Goal: Transaction & Acquisition: Subscribe to service/newsletter

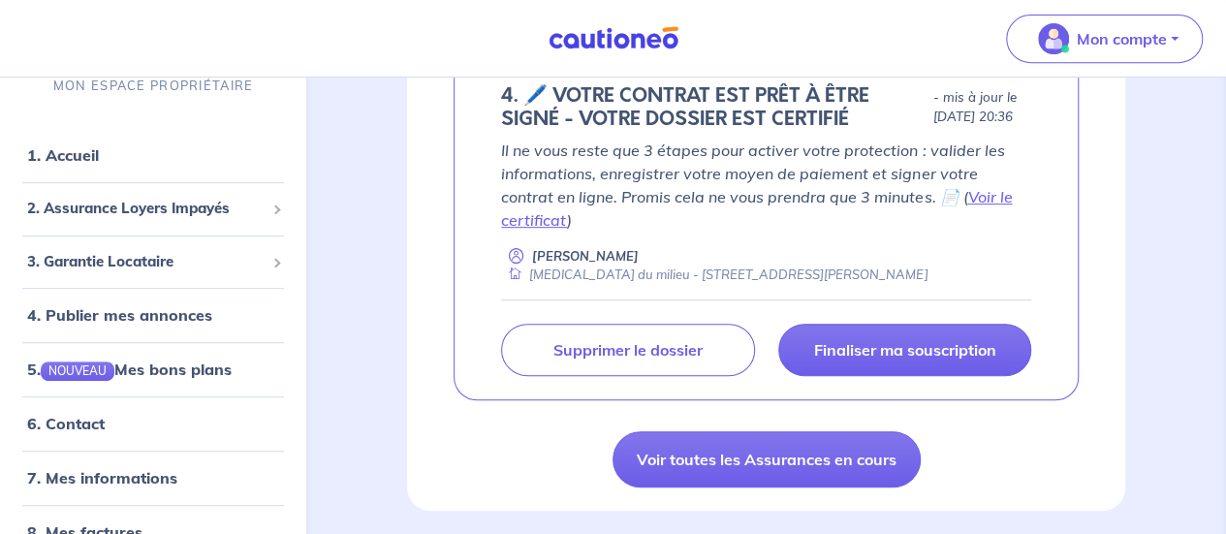
scroll to position [485, 0]
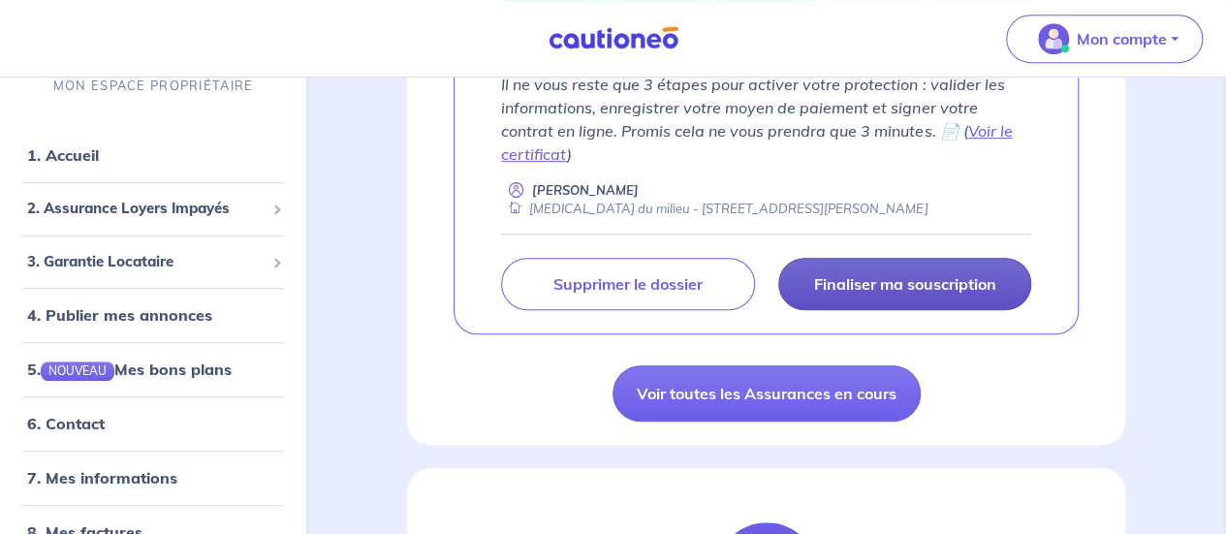
click at [931, 294] on p "Finaliser ma souscription" at bounding box center [904, 283] width 182 height 19
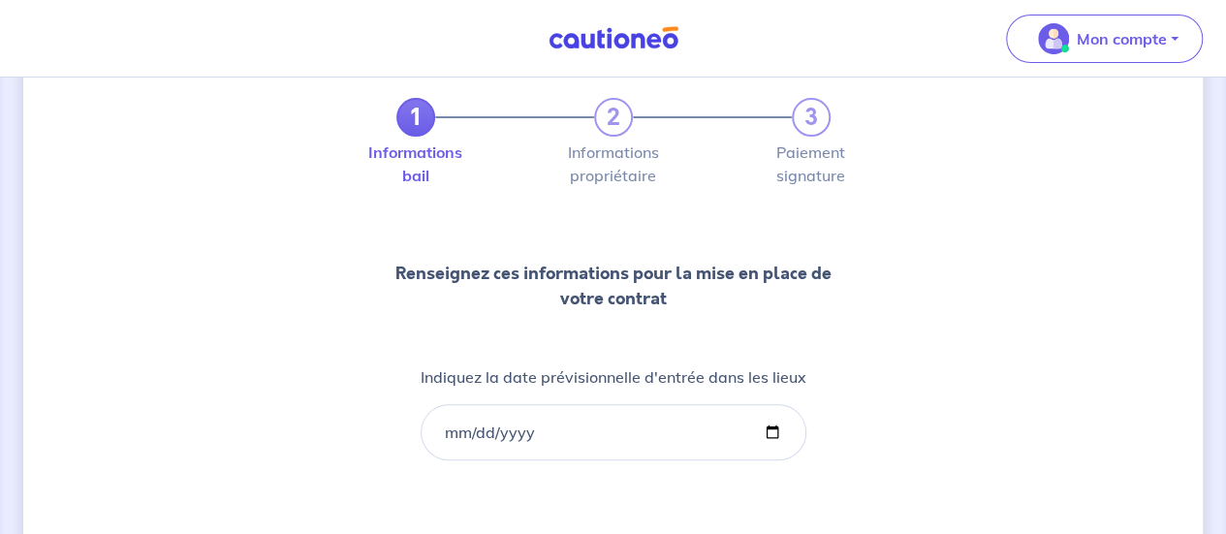
scroll to position [173, 0]
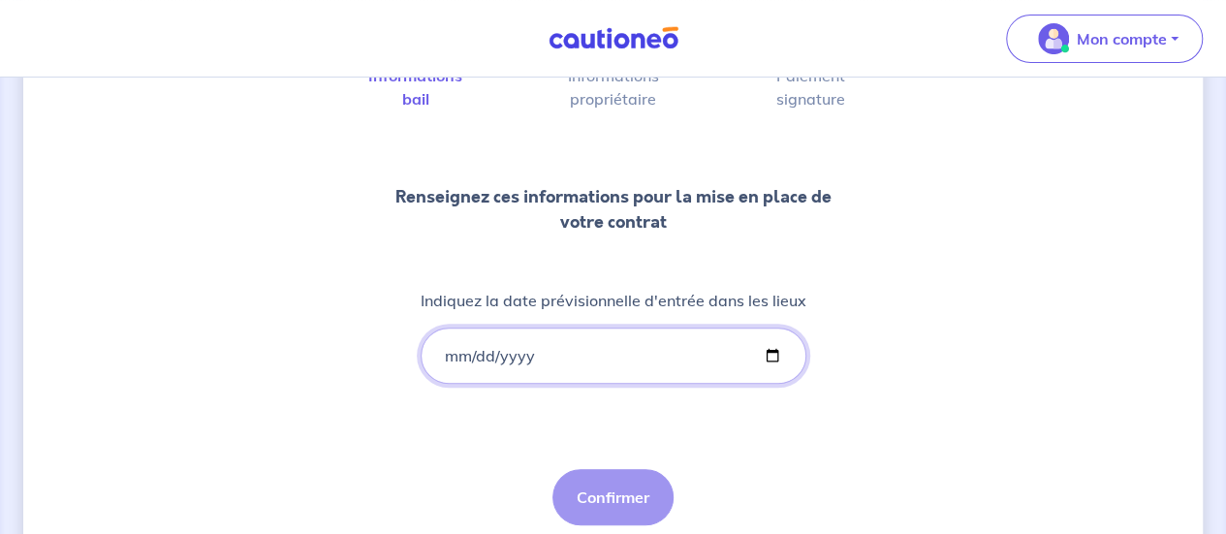
click at [446, 359] on input "Indiquez la date prévisionnelle d'entrée dans les lieux" at bounding box center [614, 356] width 386 height 56
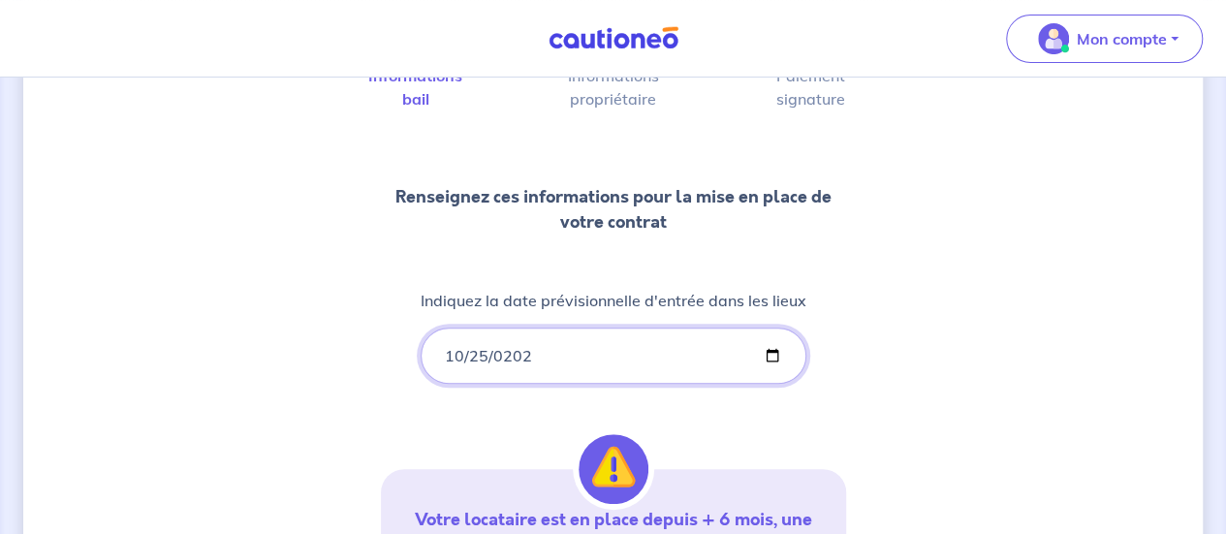
type input "[DATE]"
click at [426, 426] on div "1 2 3 Informations bail Informations propriétaire Paiement signature Renseignez…" at bounding box center [613, 393] width 465 height 837
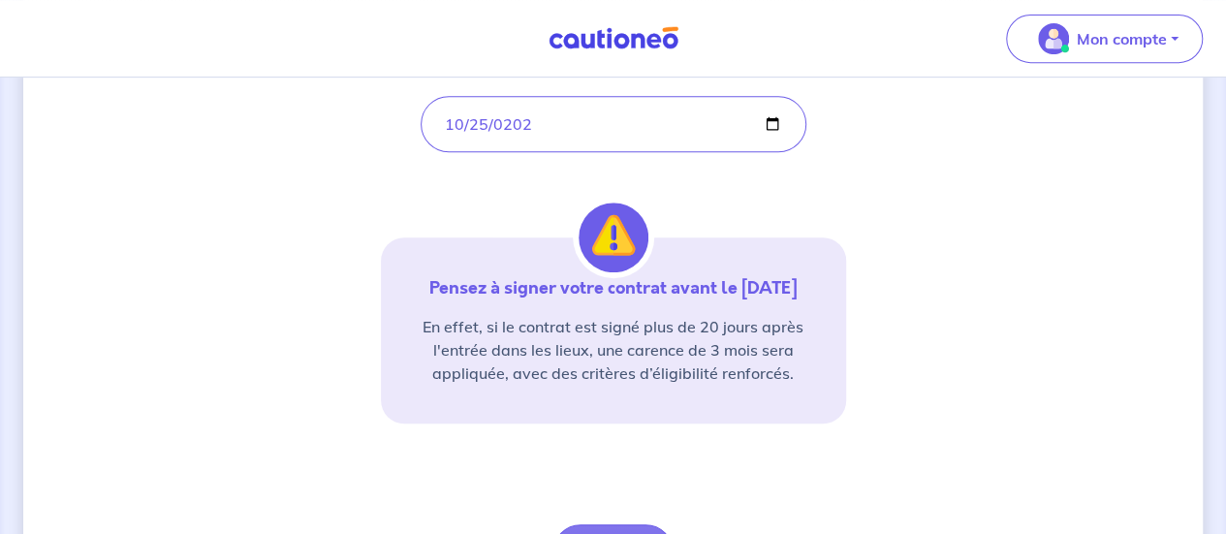
scroll to position [526, 0]
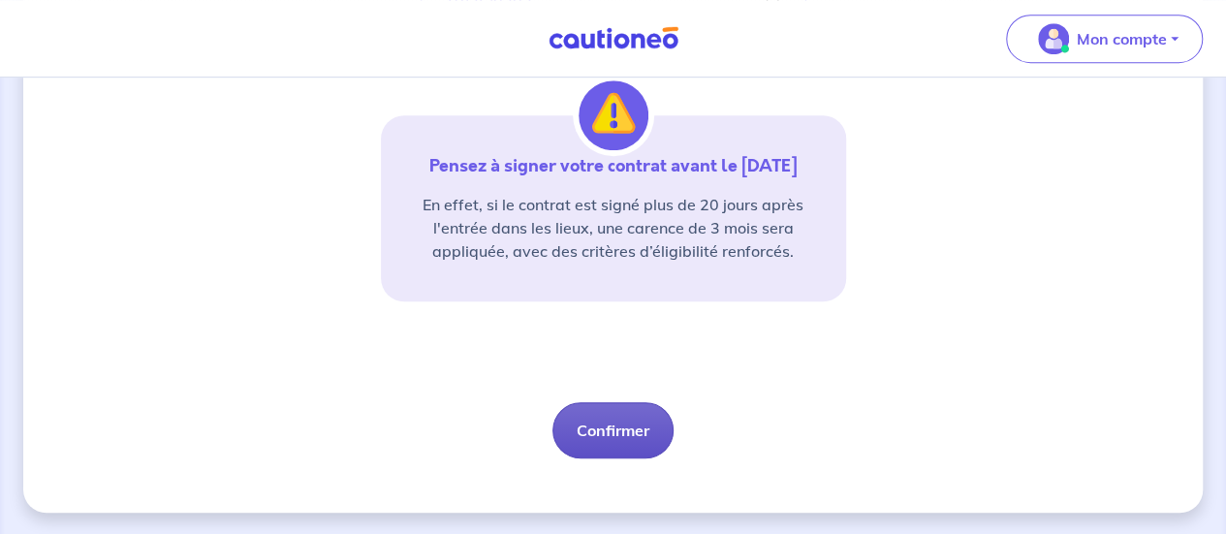
click at [630, 426] on button "Confirmer" at bounding box center [613, 430] width 121 height 56
select select "FR"
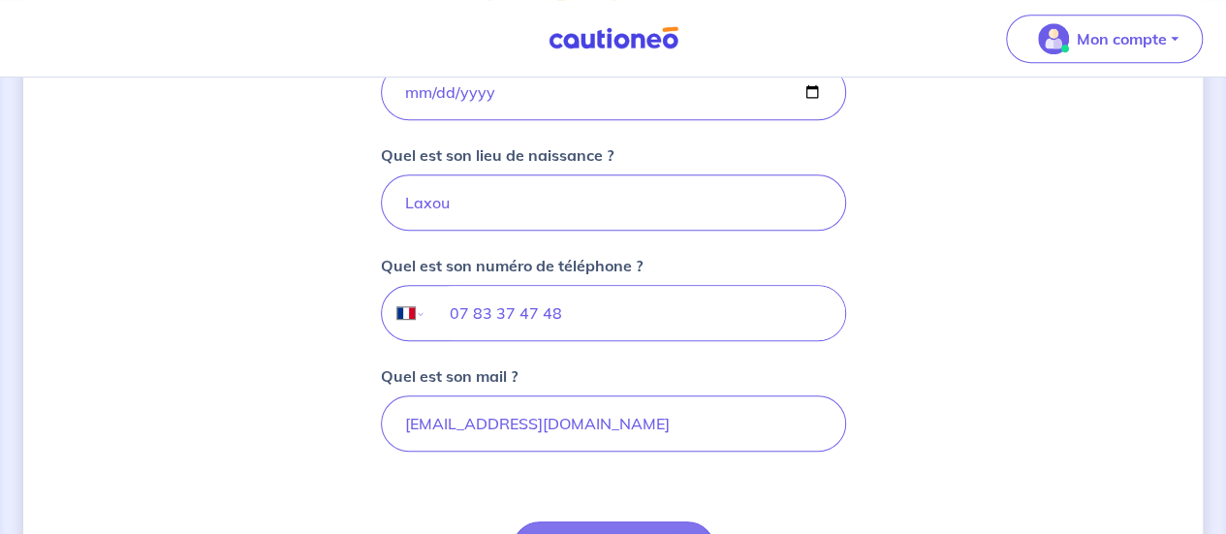
scroll to position [564, 0]
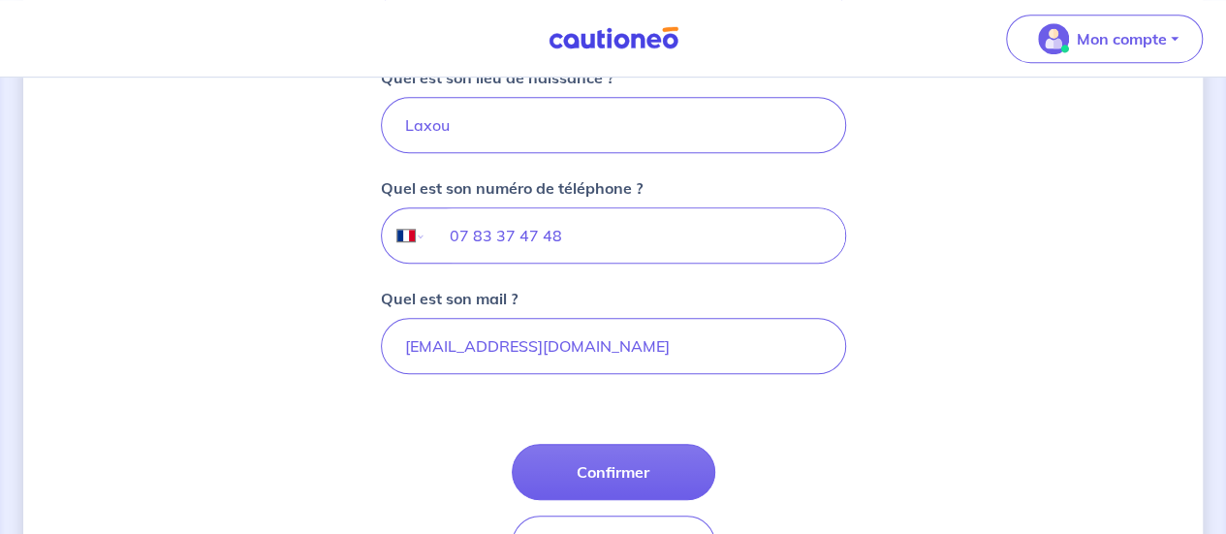
click at [890, 385] on div "1 2 3 Informations bail Informations propriétaire Paiement signature Renseignez…" at bounding box center [613, 89] width 1180 height 1105
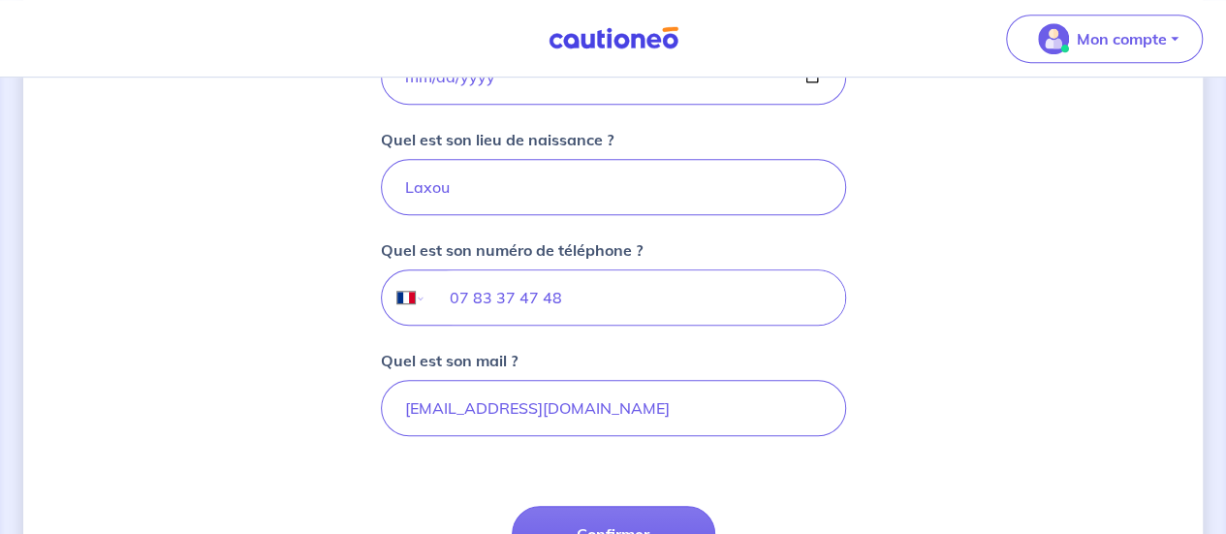
scroll to position [580, 0]
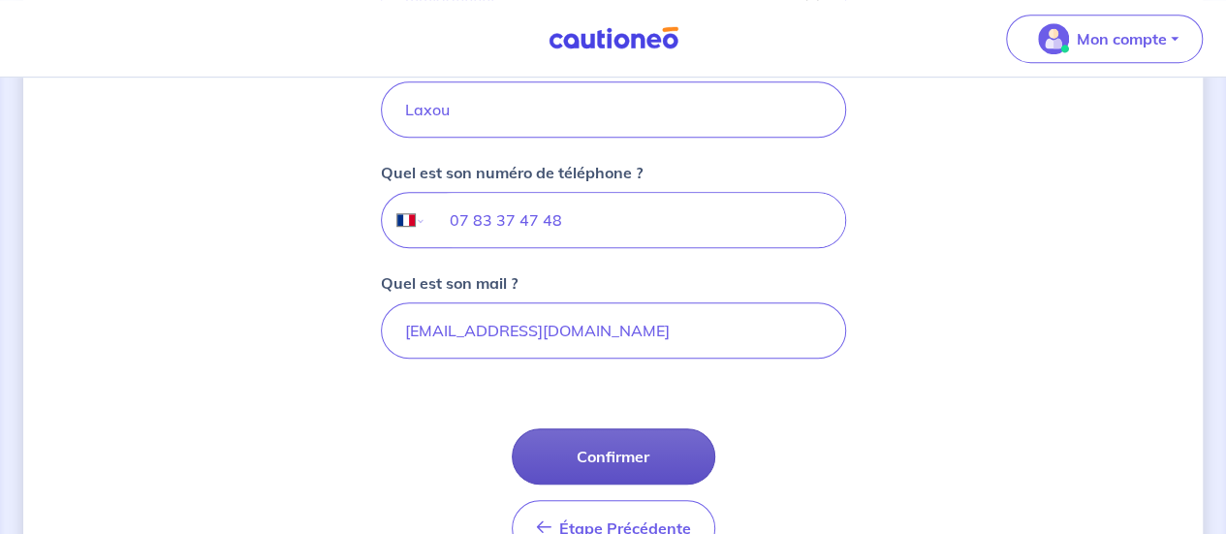
click at [621, 460] on button "Confirmer" at bounding box center [614, 456] width 204 height 56
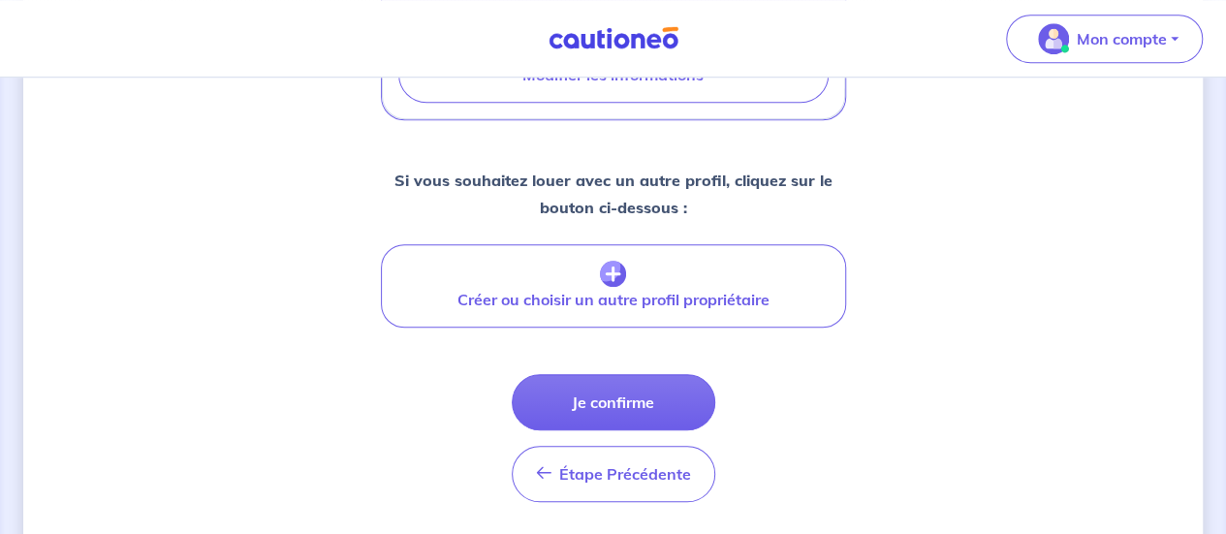
scroll to position [831, 0]
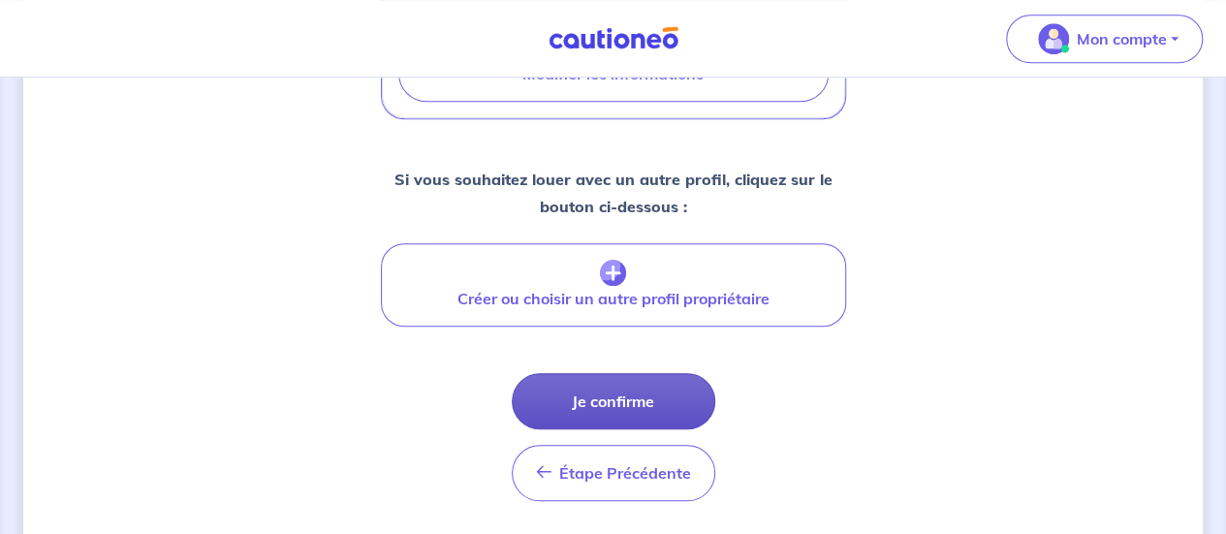
click at [674, 373] on button "Je confirme" at bounding box center [614, 401] width 204 height 56
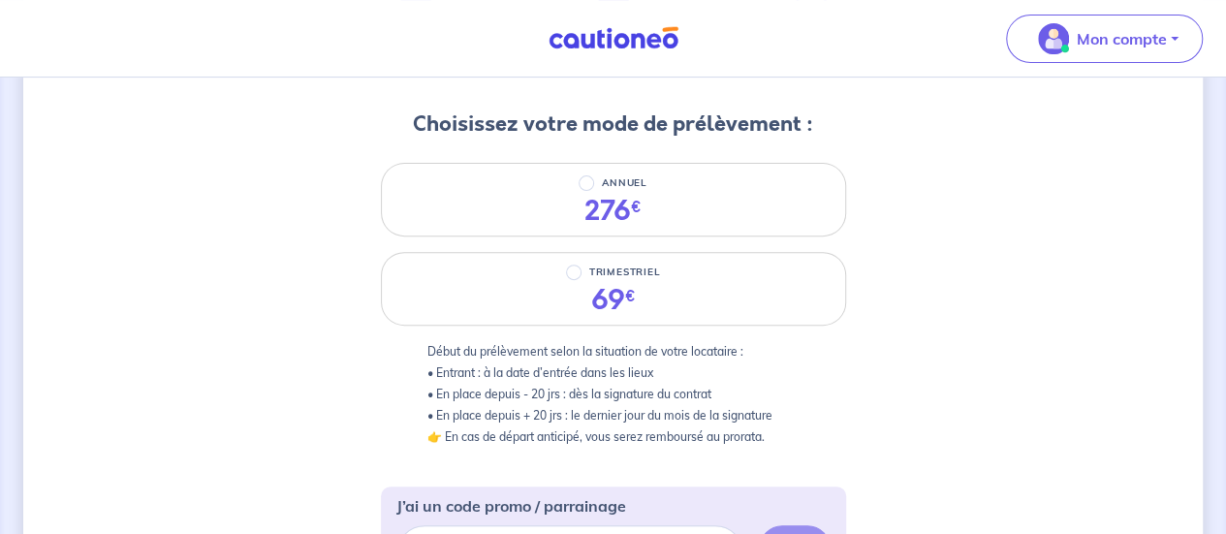
scroll to position [219, 0]
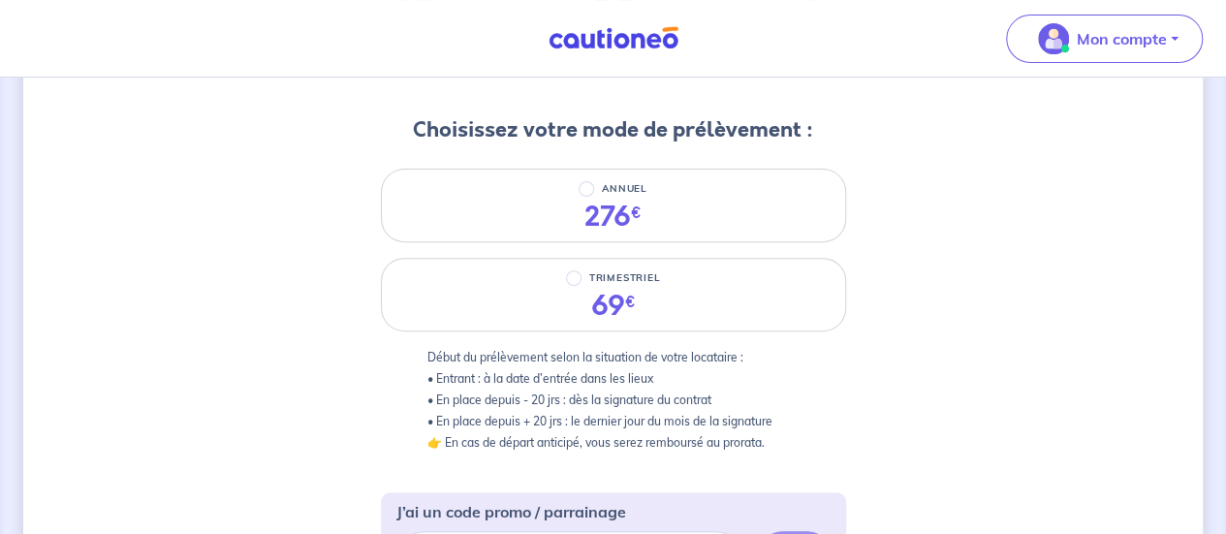
click at [928, 359] on div "2 3 Informations bail Informations propriétaire Paiement signature Choisissez v…" at bounding box center [613, 512] width 1180 height 1260
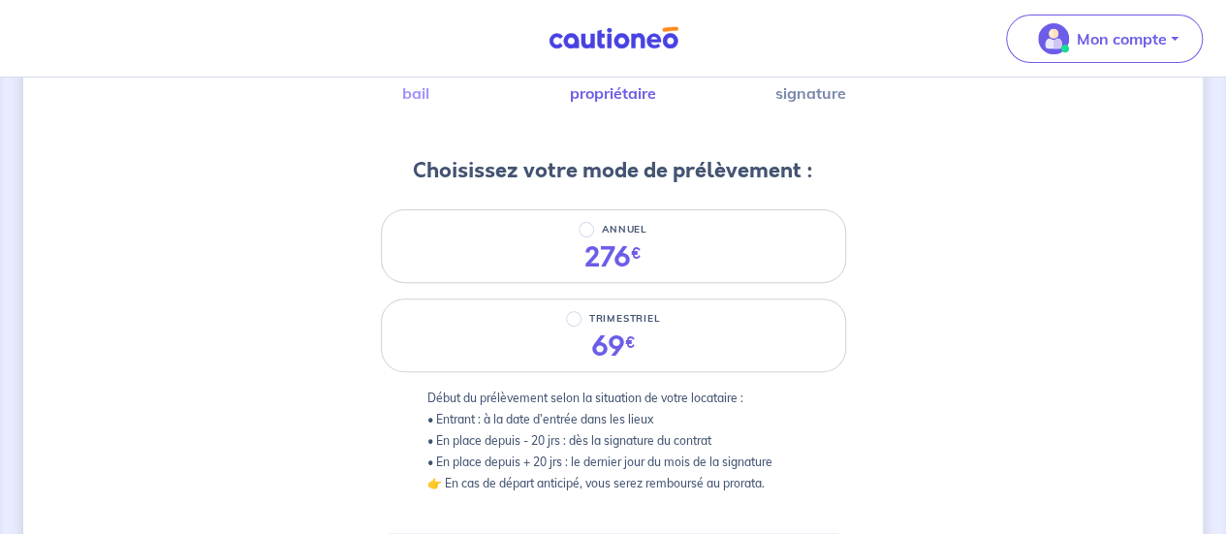
scroll to position [122, 0]
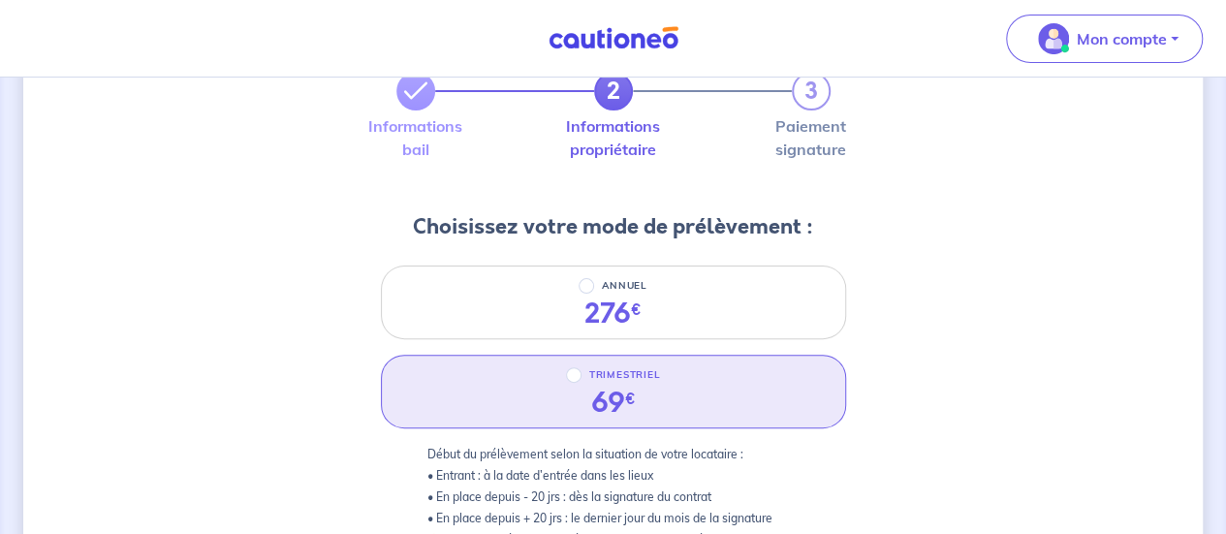
click at [564, 393] on div "TRIMESTRIEL 69 €" at bounding box center [613, 392] width 465 height 74
radio input "true"
click at [564, 393] on div "TRIMESTRIEL 69 €" at bounding box center [613, 392] width 465 height 74
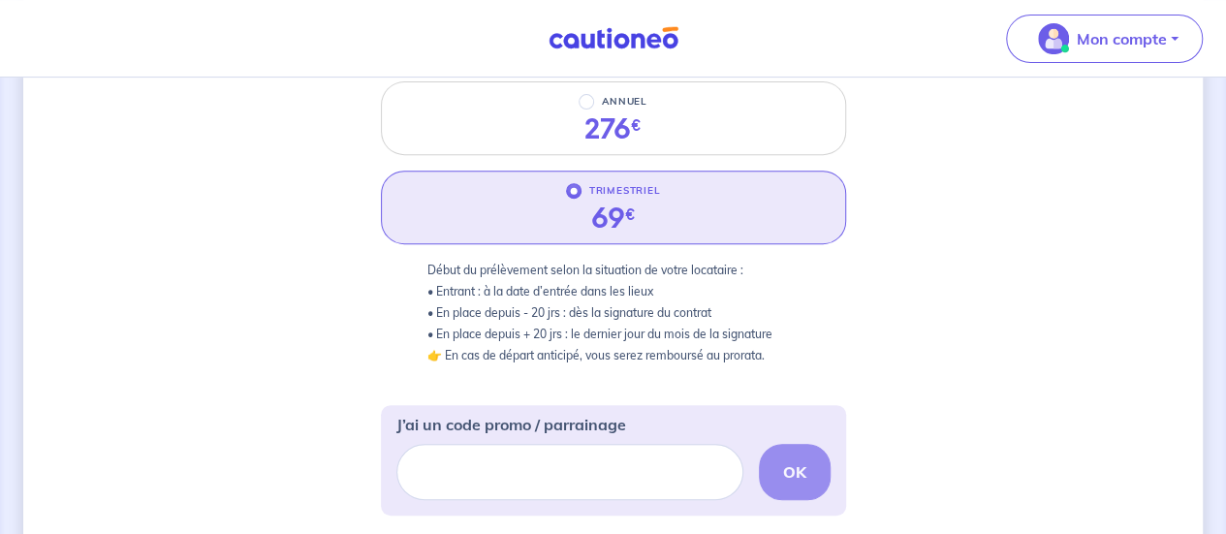
click at [970, 286] on div "2 3 Informations bail Informations propriétaire Paiement signature Choisissez v…" at bounding box center [613, 425] width 1180 height 1260
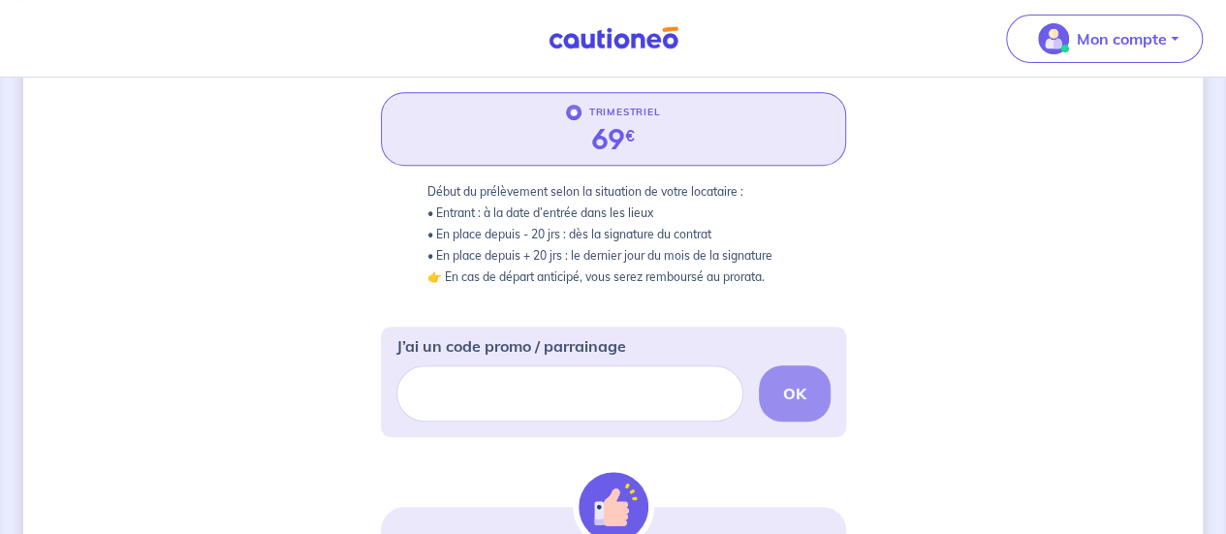
click at [970, 286] on div "2 3 Informations bail Informations propriétaire Paiement signature Choisissez v…" at bounding box center [613, 346] width 1180 height 1260
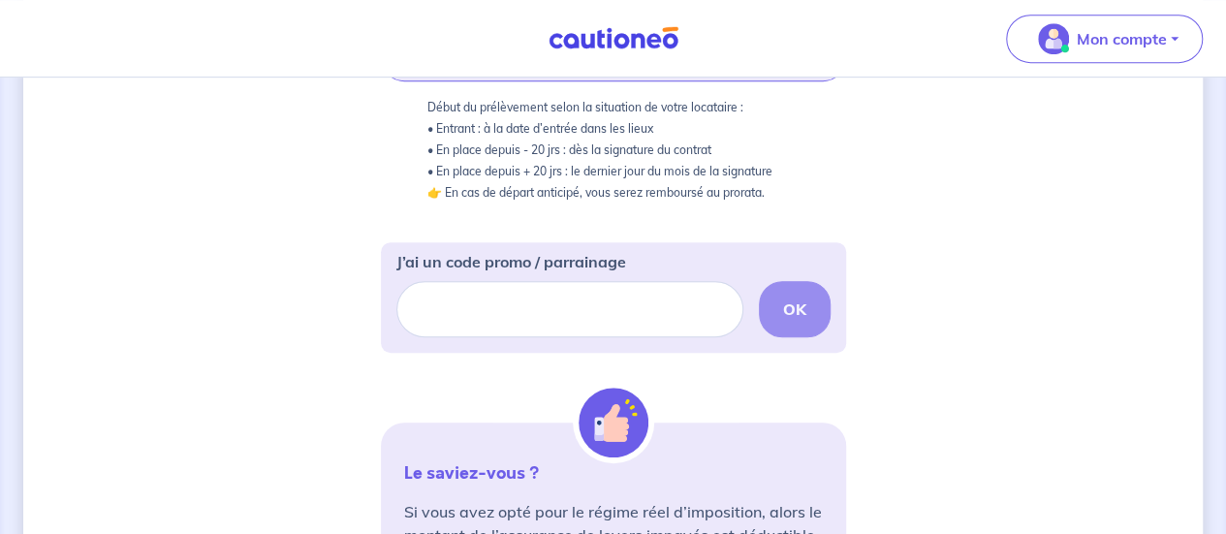
click at [970, 286] on div "2 3 Informations bail Informations propriétaire Paiement signature Choisissez v…" at bounding box center [613, 262] width 1180 height 1260
drag, startPoint x: 970, startPoint y: 286, endPoint x: 627, endPoint y: 314, distance: 344.3
click at [627, 314] on div "2 3 Informations bail Informations propriétaire Paiement signature Choisissez v…" at bounding box center [613, 262] width 1180 height 1260
click at [627, 314] on input "J’ai un code promo / parrainage" at bounding box center [569, 309] width 347 height 56
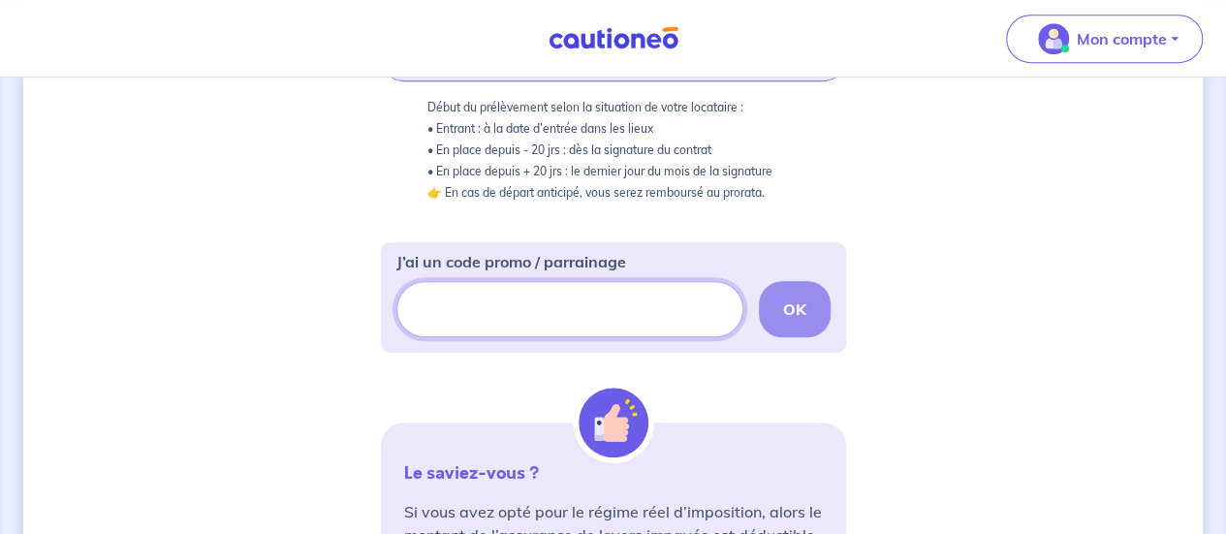
click at [627, 314] on input "J’ai un code promo / parrainage" at bounding box center [569, 309] width 347 height 56
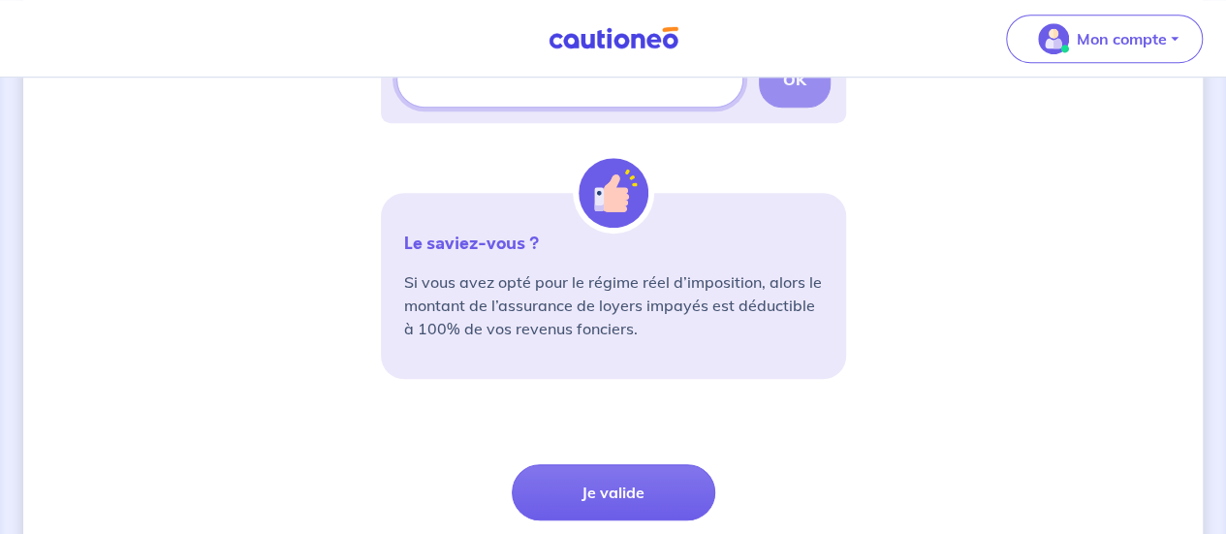
scroll to position [846, 0]
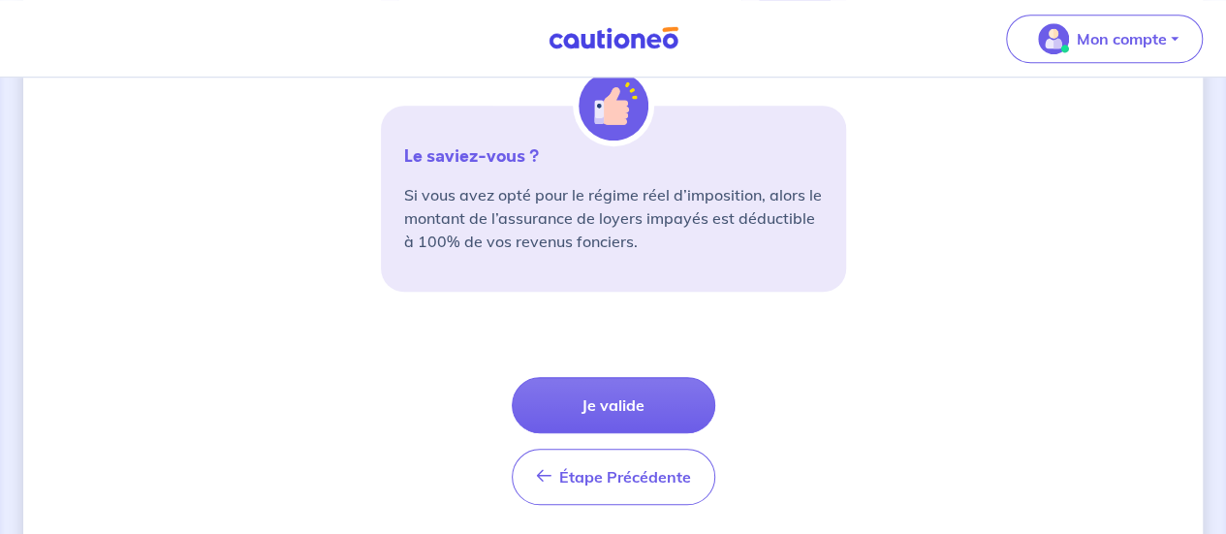
scroll to position [779, 0]
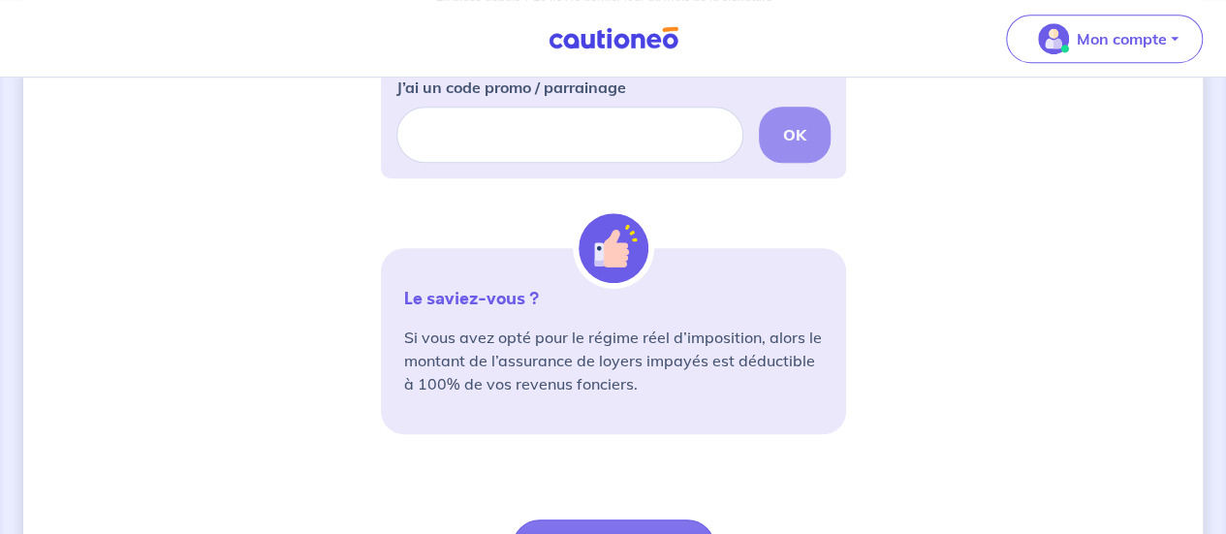
click at [1020, 268] on div "2 3 Informations bail Informations propriétaire Paiement signature Choisissez v…" at bounding box center [613, 87] width 1180 height 1260
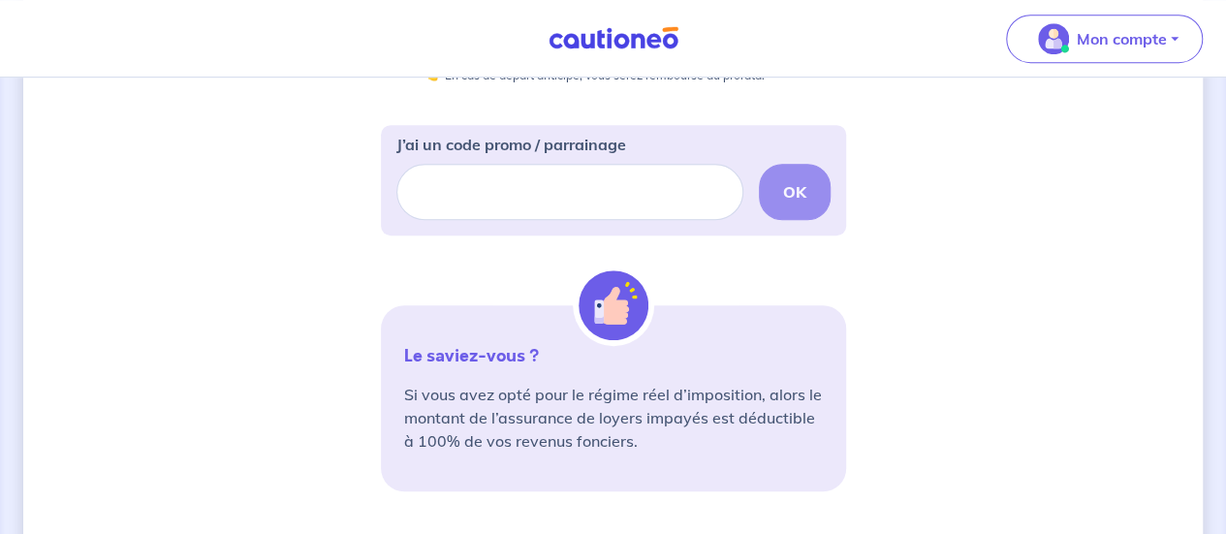
scroll to position [585, 0]
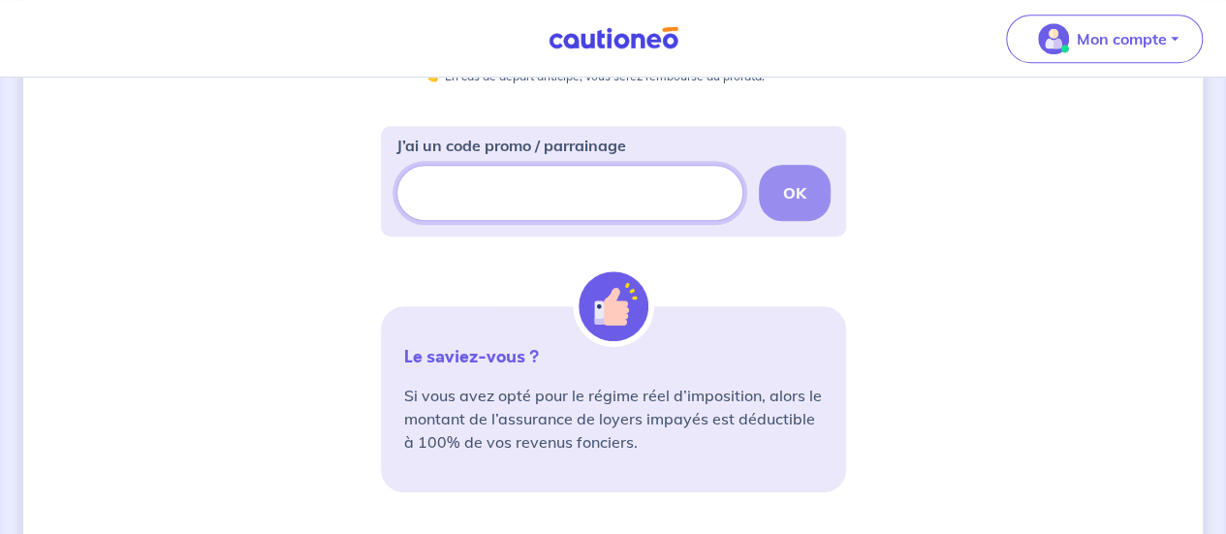
click at [578, 204] on input "J’ai un code promo / parrainage" at bounding box center [569, 193] width 347 height 56
click at [578, 204] on input "CSFPROMO" at bounding box center [569, 193] width 347 height 56
type input "CSFPROMO"
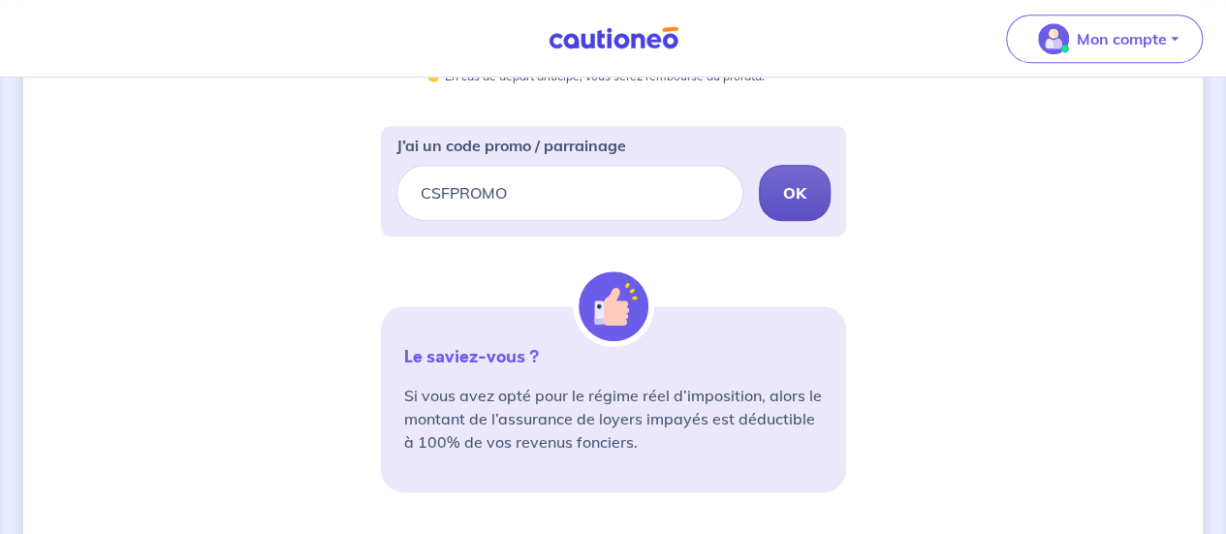
click at [799, 210] on button "OK" at bounding box center [795, 193] width 72 height 56
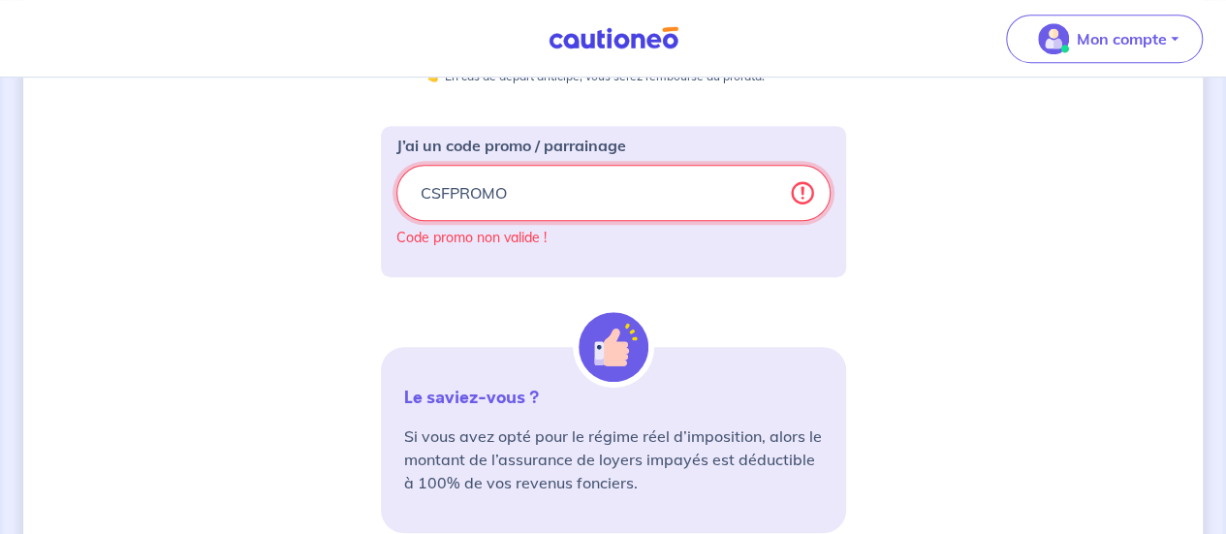
click at [802, 210] on input "CSFPROMO" at bounding box center [613, 193] width 434 height 56
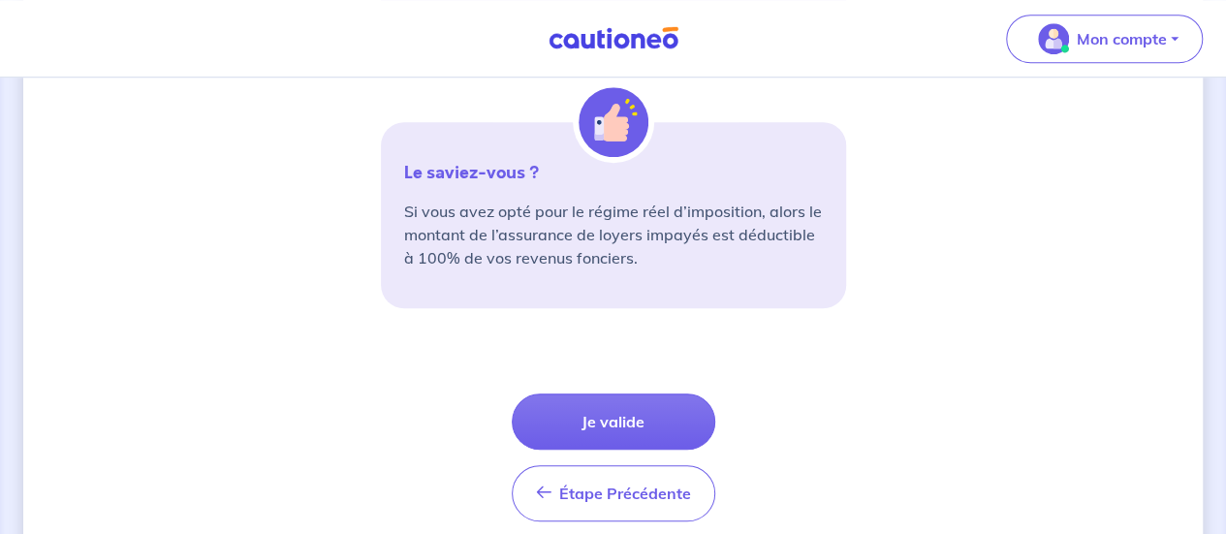
scroll to position [813, 0]
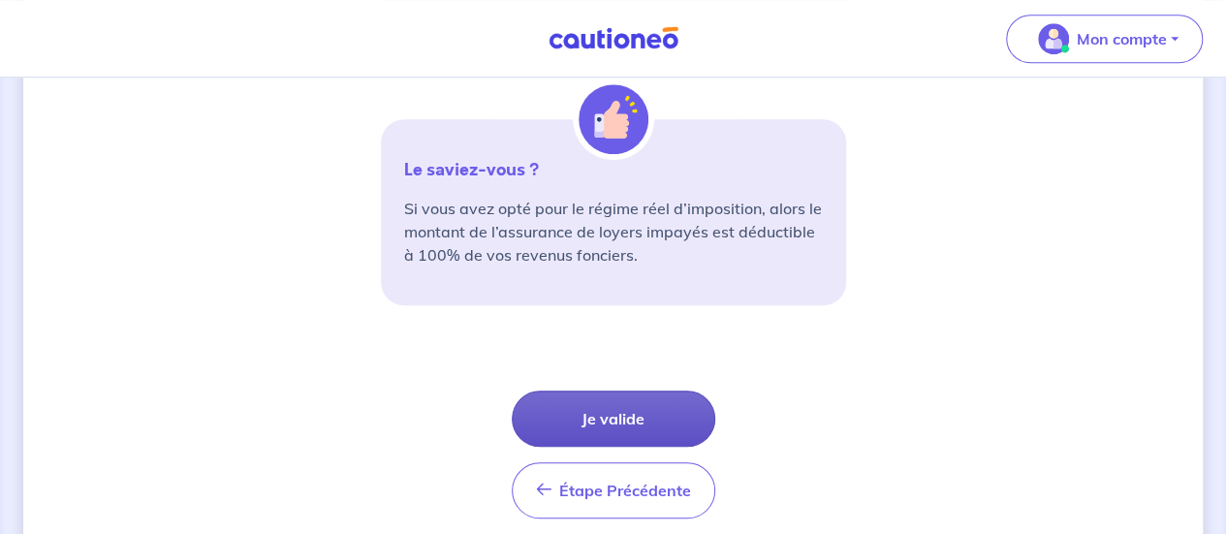
click at [637, 417] on button "Je valide" at bounding box center [614, 419] width 204 height 56
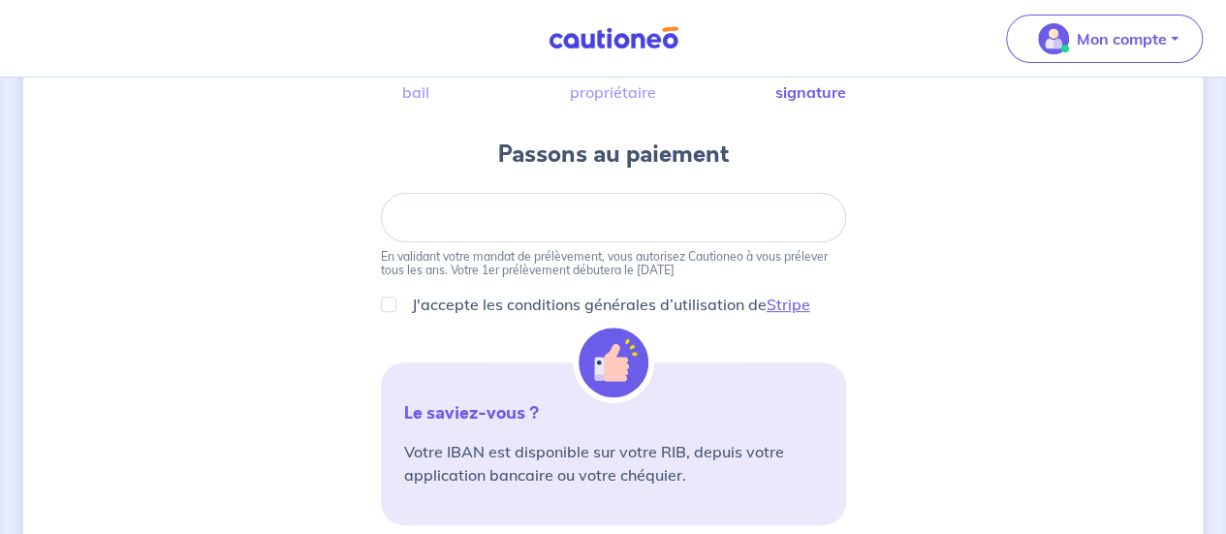
scroll to position [180, 0]
click at [388, 306] on input "J'accepte les conditions générales d’utilisation de Stripe" at bounding box center [389, 304] width 16 height 16
checkbox input "true"
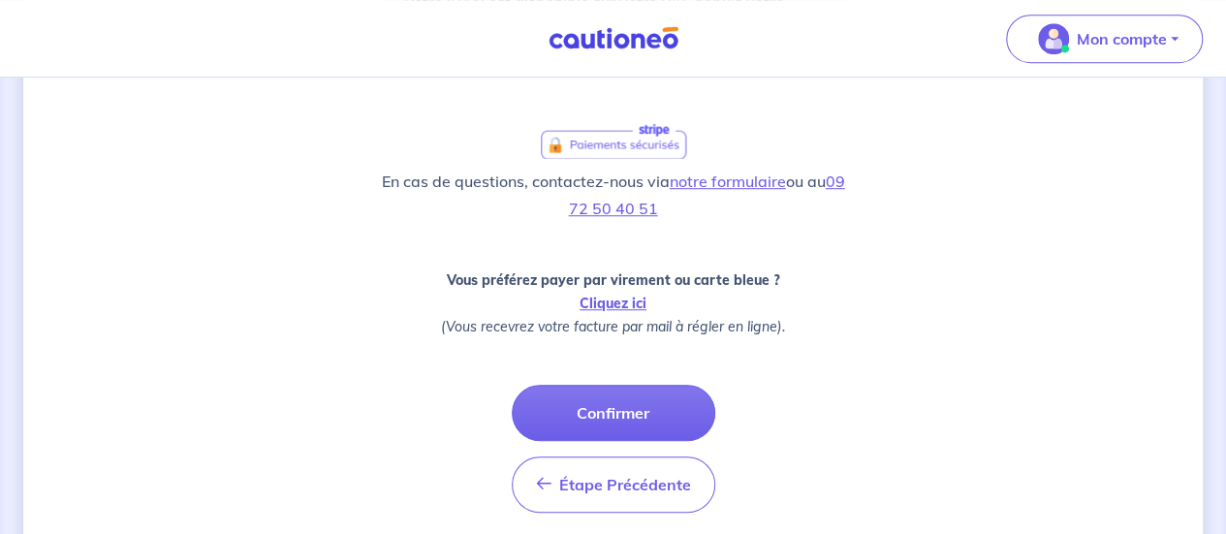
scroll to position [630, 0]
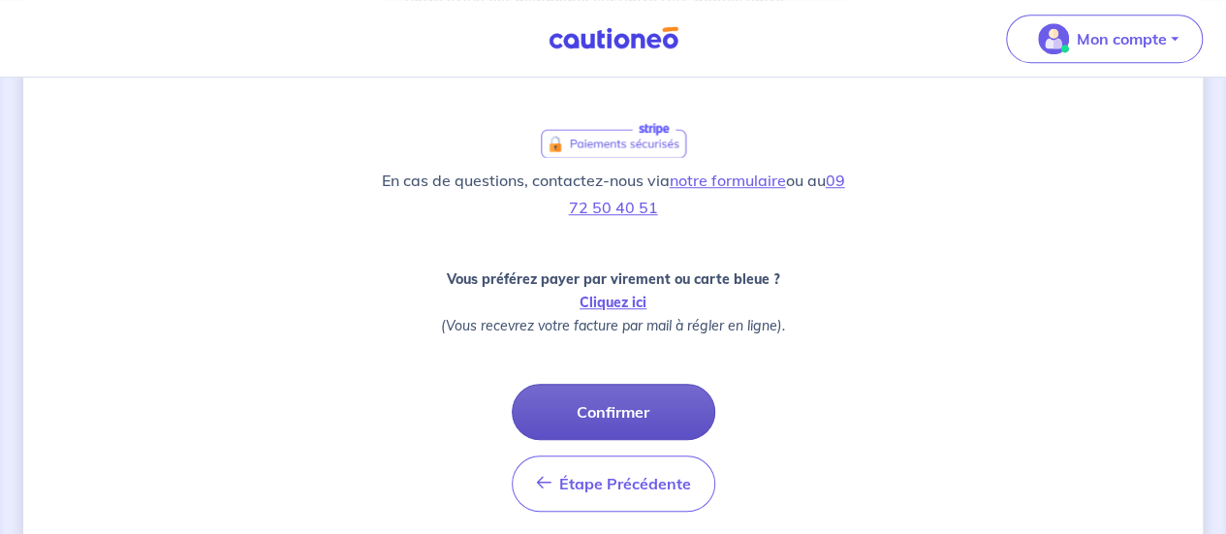
click at [645, 412] on button "Confirmer" at bounding box center [614, 412] width 204 height 56
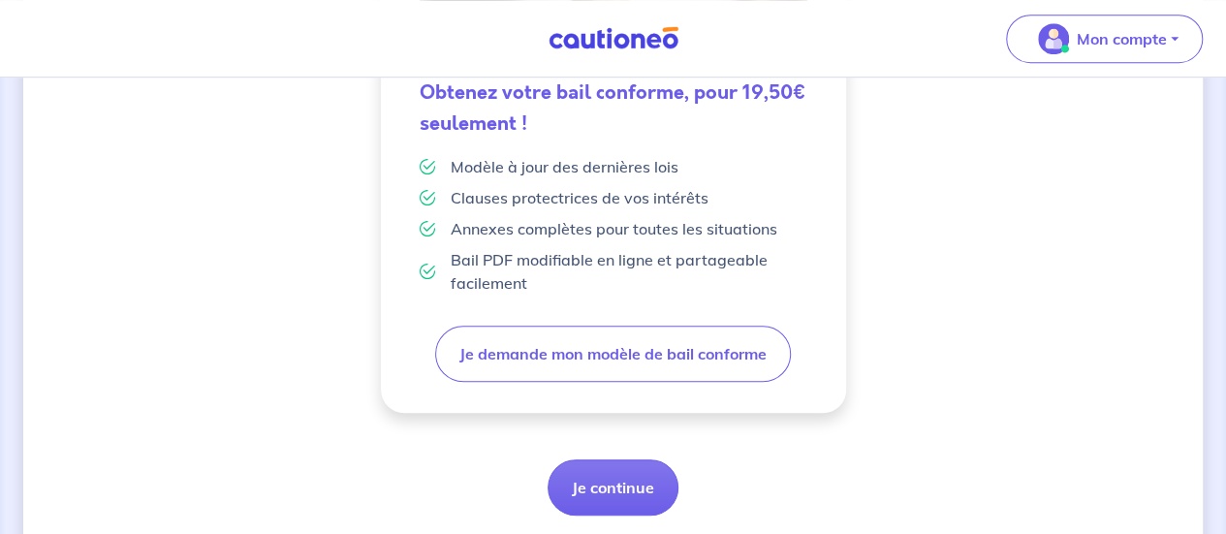
scroll to position [684, 0]
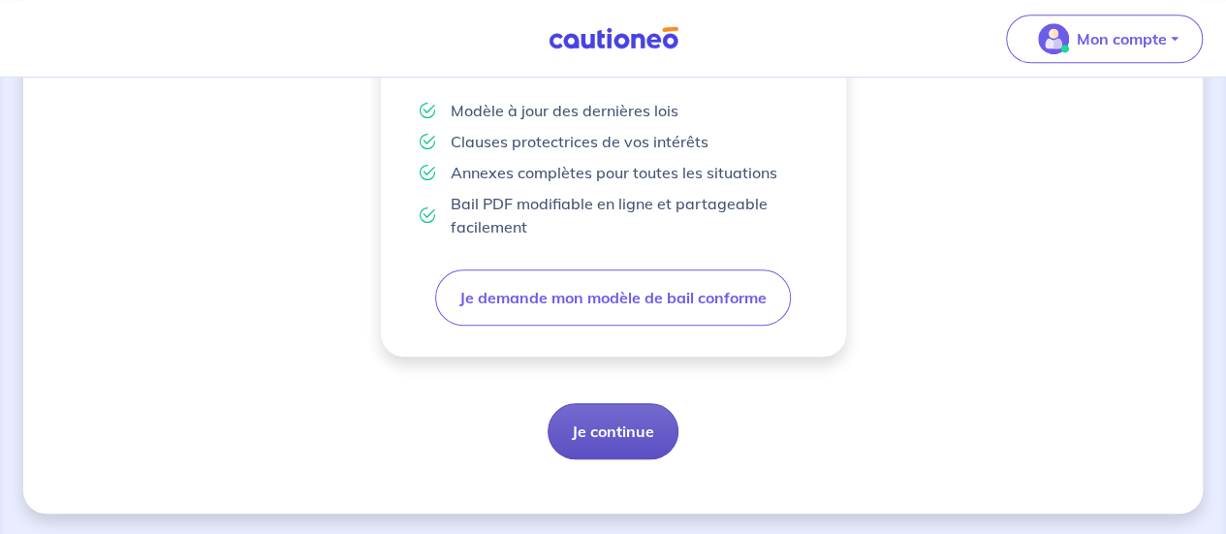
click at [624, 419] on button "Je continue" at bounding box center [613, 431] width 131 height 56
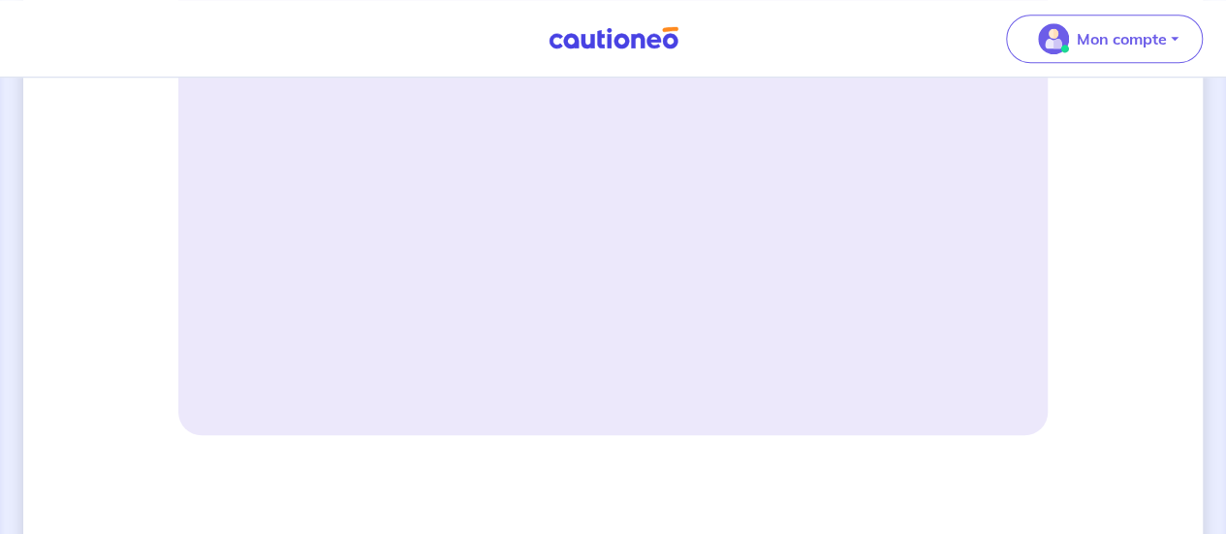
scroll to position [1013, 0]
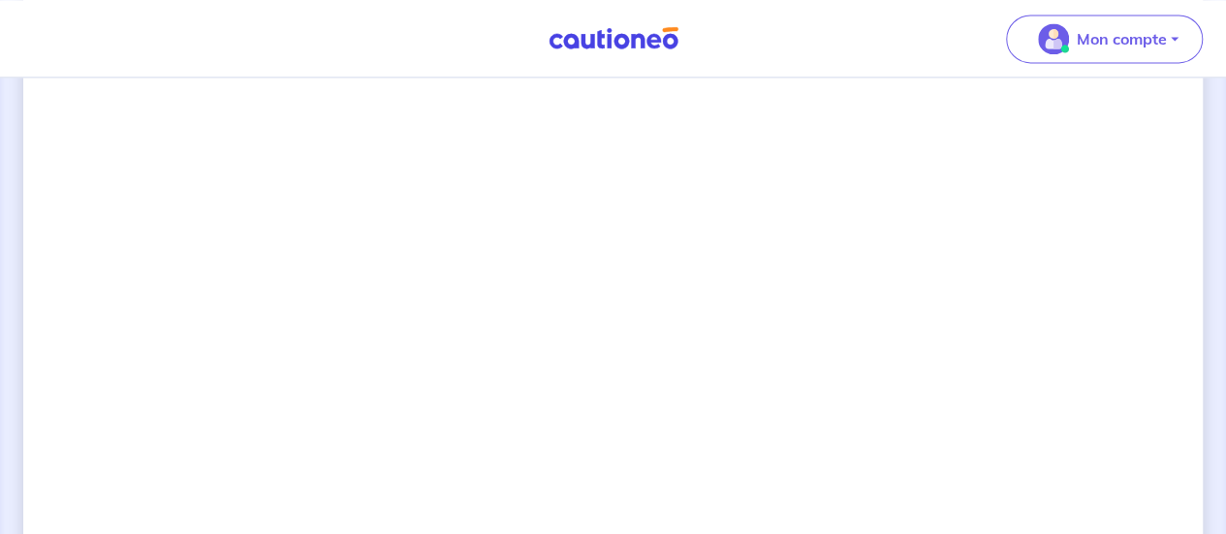
scroll to position [1382, 0]
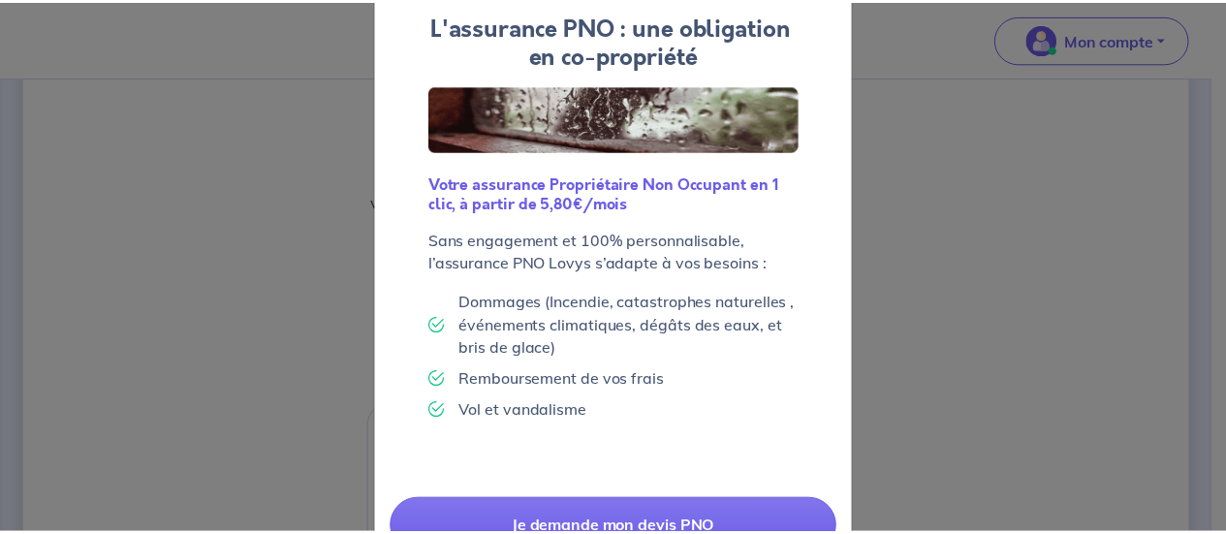
scroll to position [235, 0]
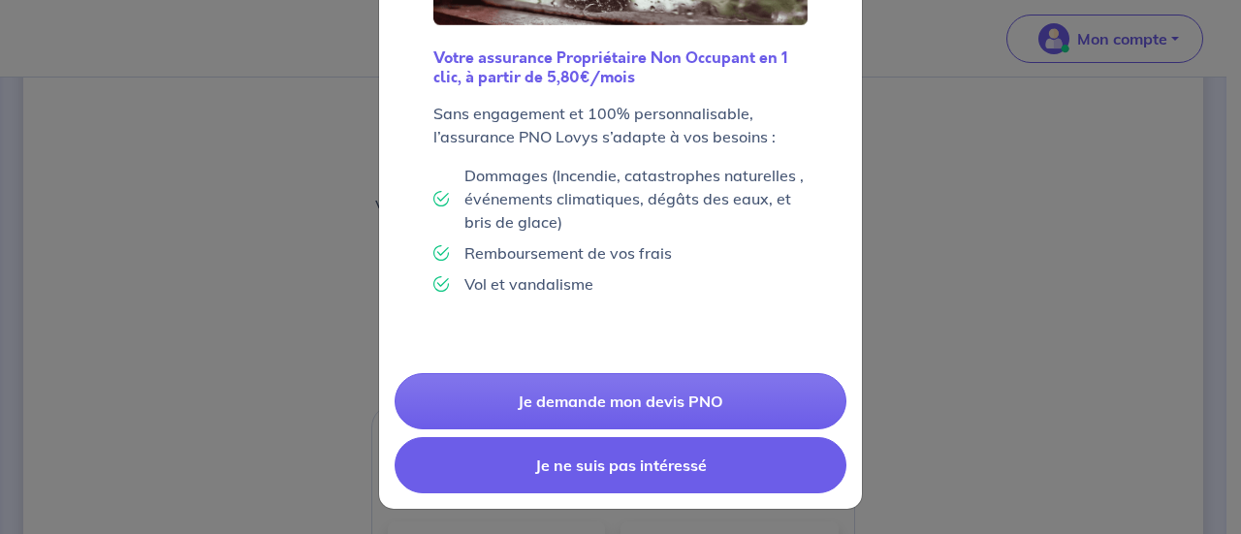
click at [751, 475] on button "Je ne suis pas intéressé" at bounding box center [621, 465] width 452 height 56
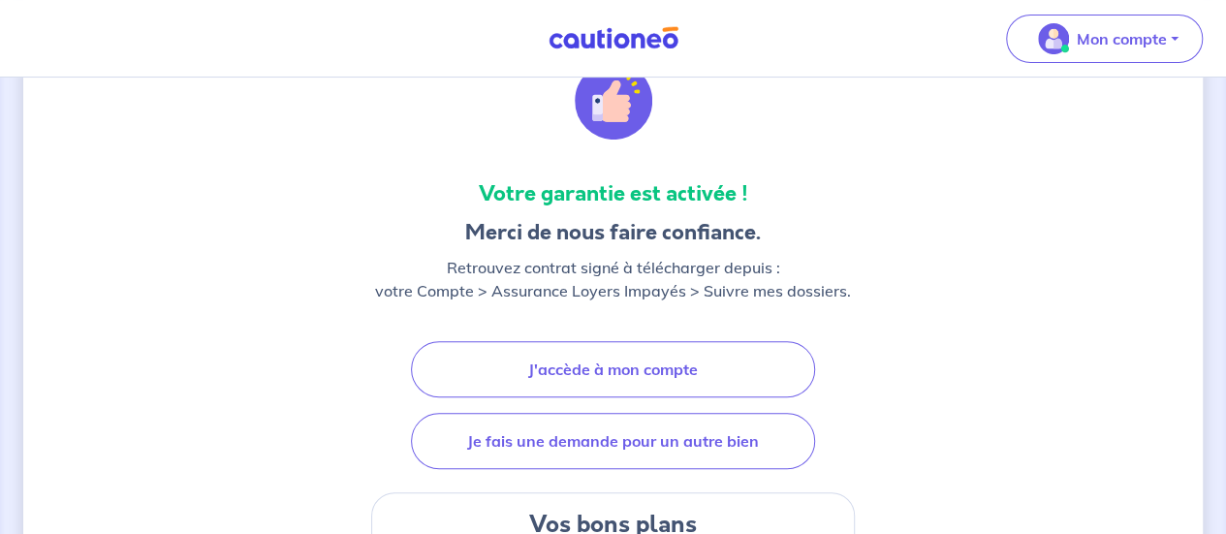
scroll to position [157, 0]
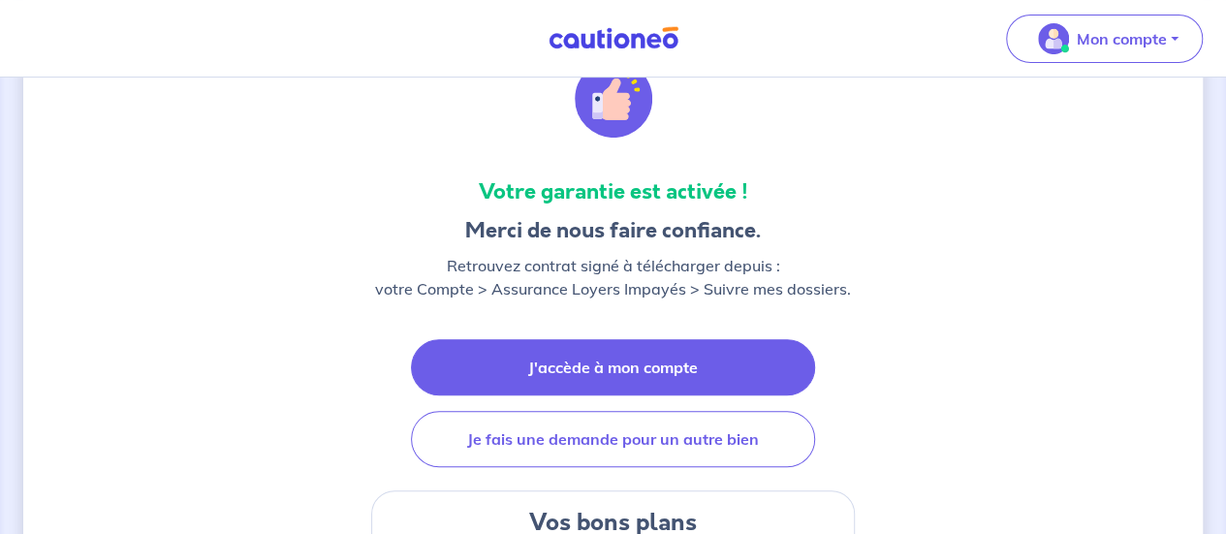
click at [669, 374] on link "J'accède à mon compte" at bounding box center [613, 367] width 404 height 56
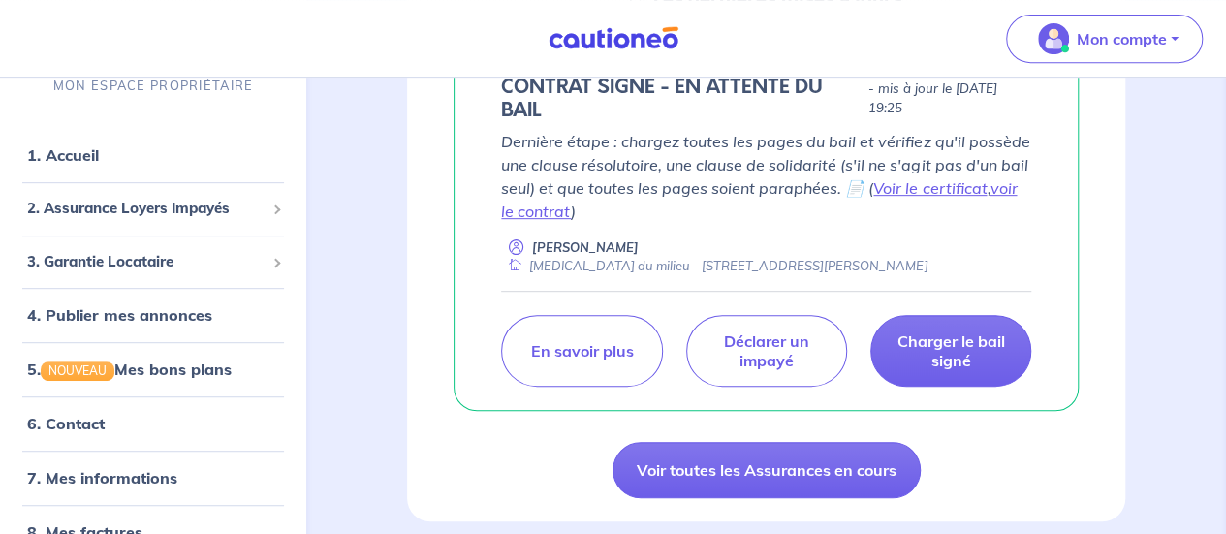
scroll to position [335, 0]
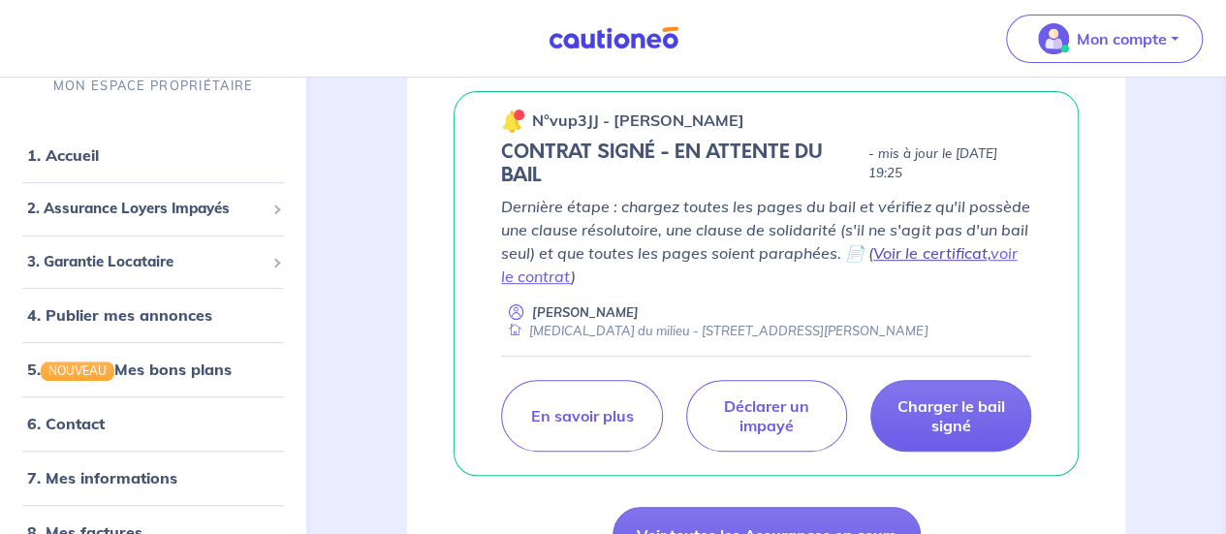
click at [927, 257] on link "Voir le certificat" at bounding box center [929, 252] width 113 height 19
